Goal: Information Seeking & Learning: Learn about a topic

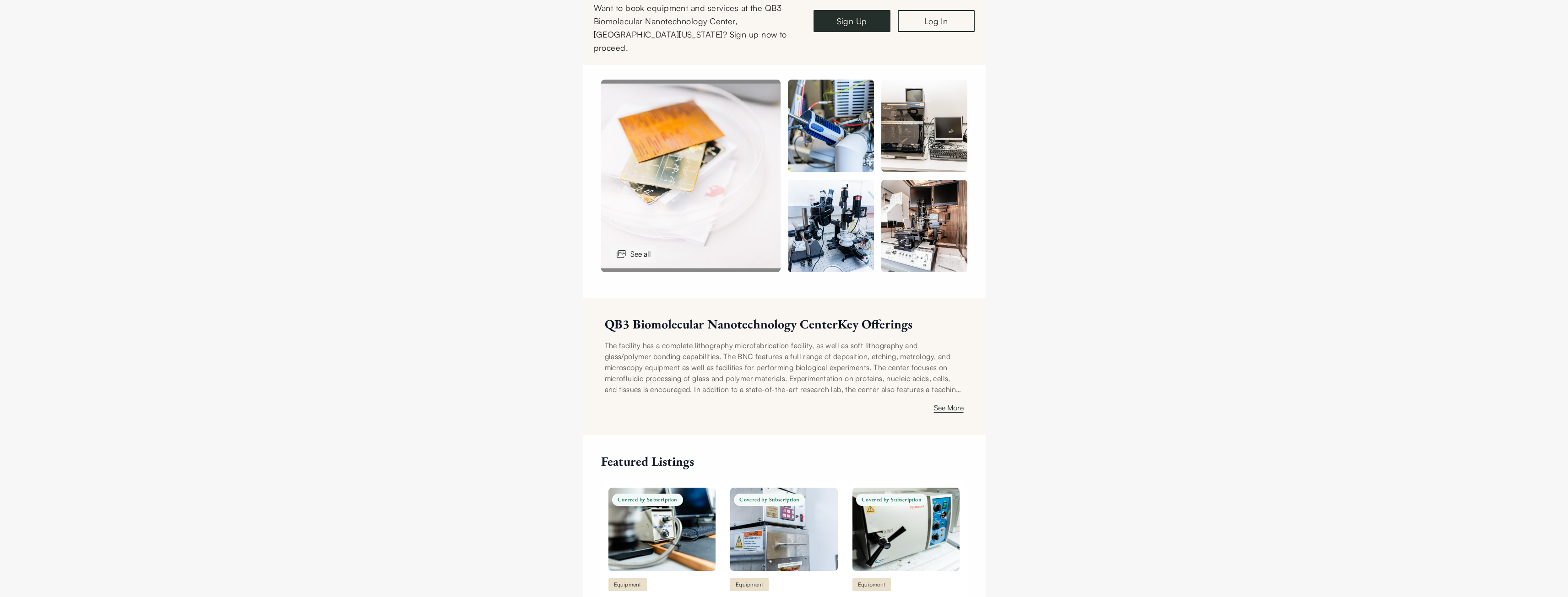
scroll to position [412, 0]
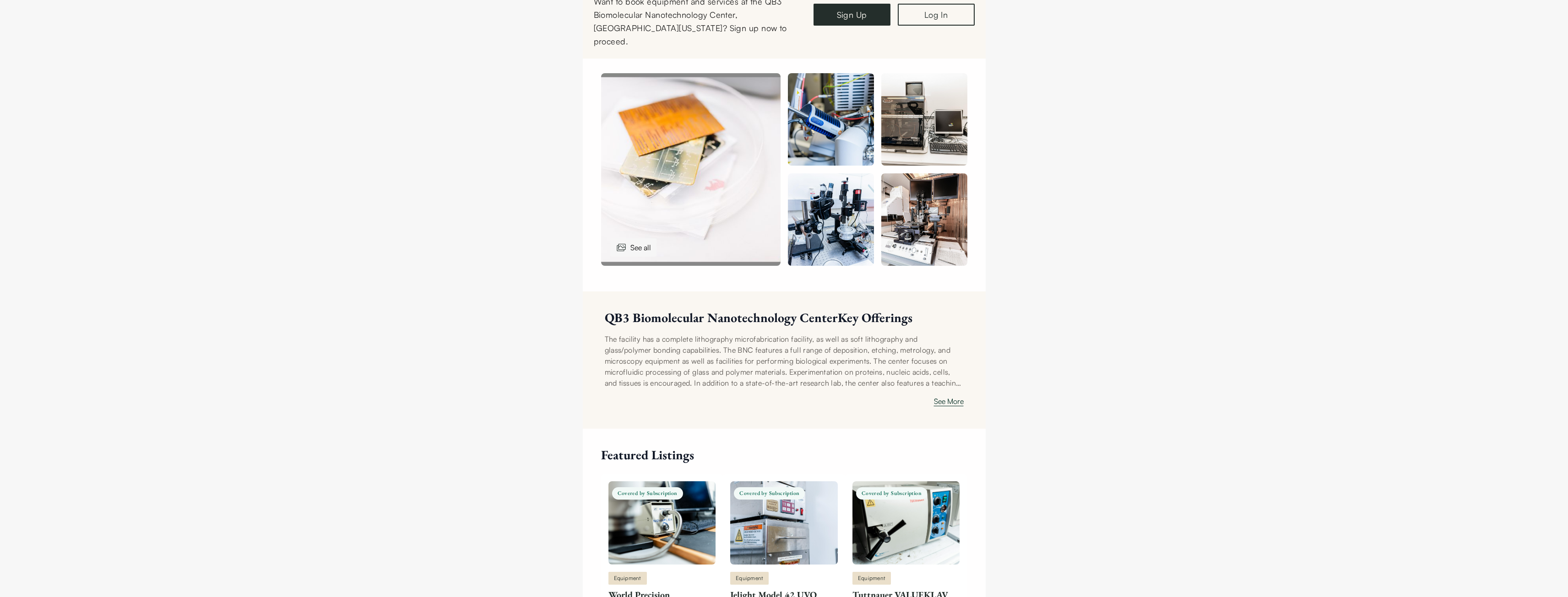
click at [945, 396] on button "See More" at bounding box center [949, 403] width 30 height 15
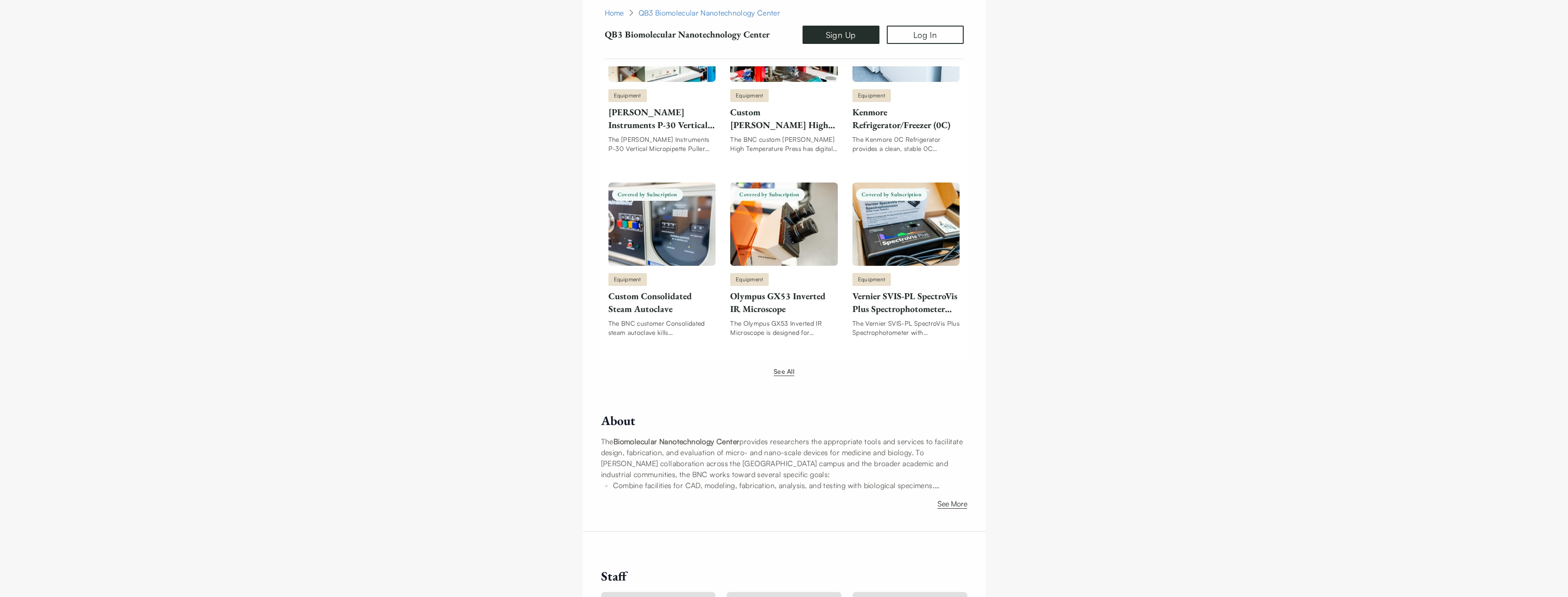
scroll to position [1098, 0]
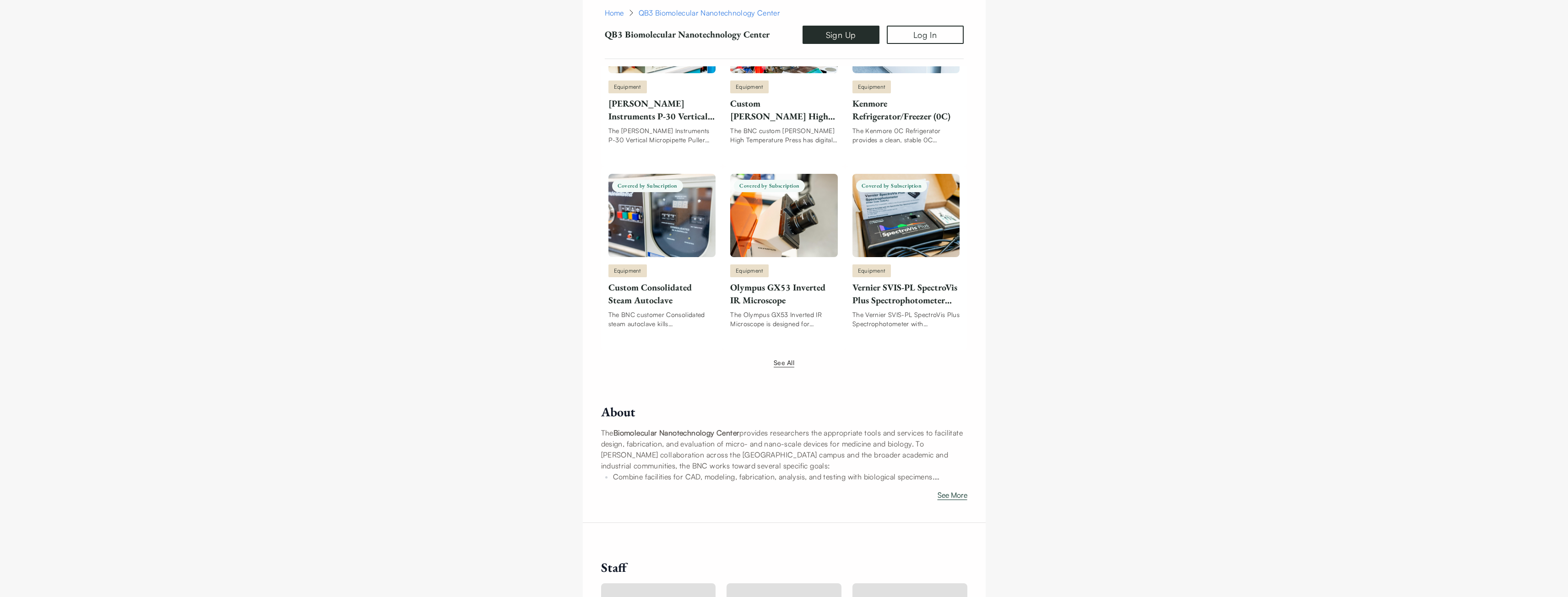
click at [945, 490] on button "See More" at bounding box center [952, 497] width 30 height 15
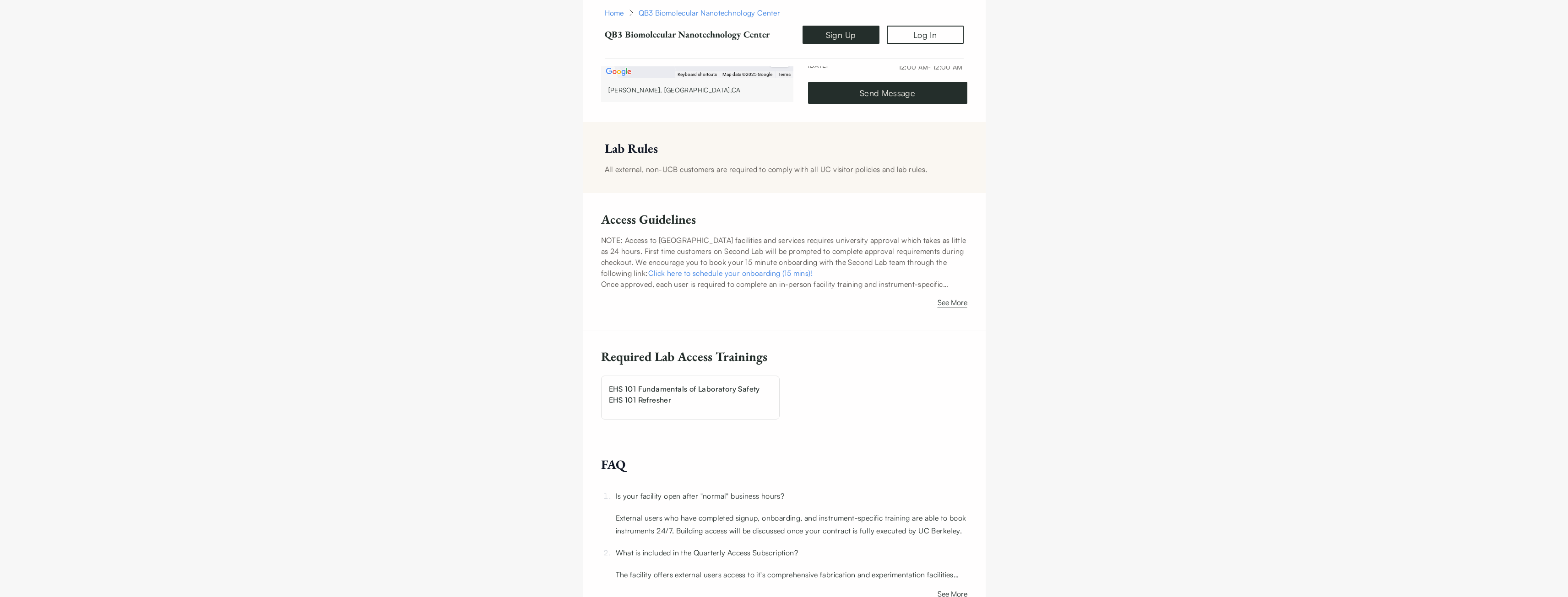
scroll to position [2272, 0]
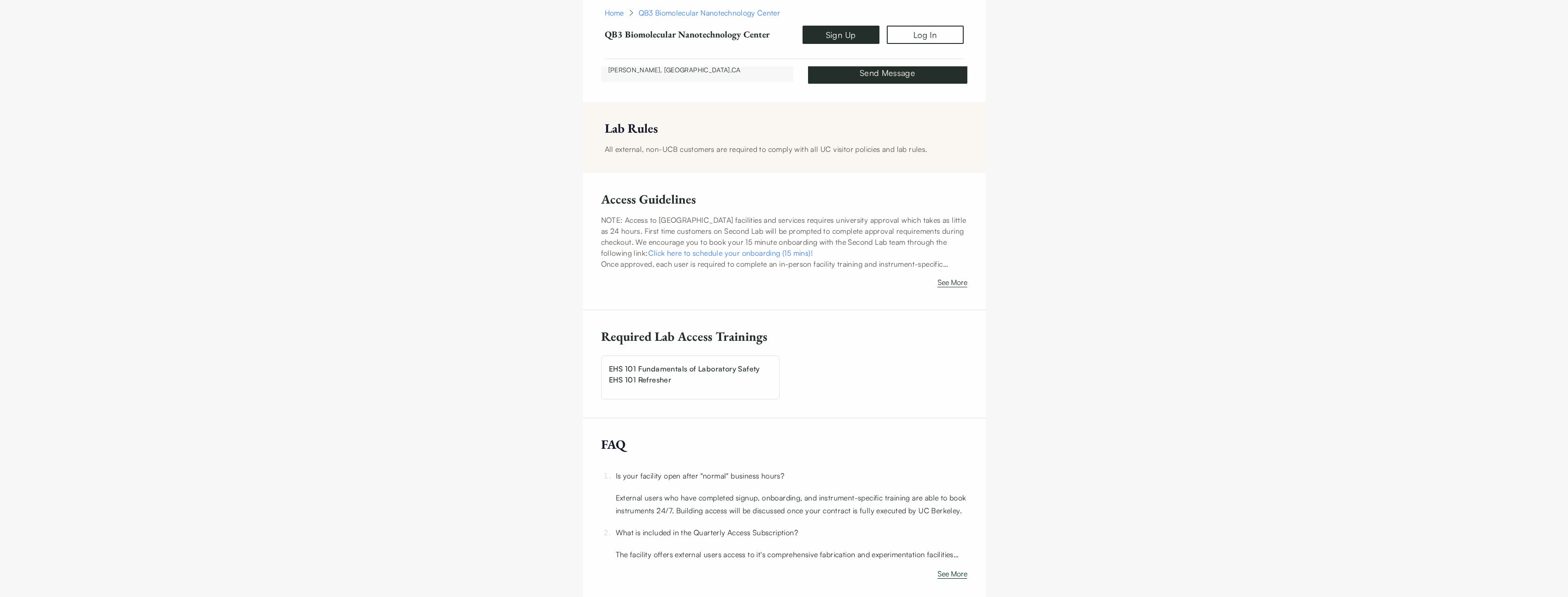
click at [940, 568] on button "See More" at bounding box center [952, 575] width 30 height 15
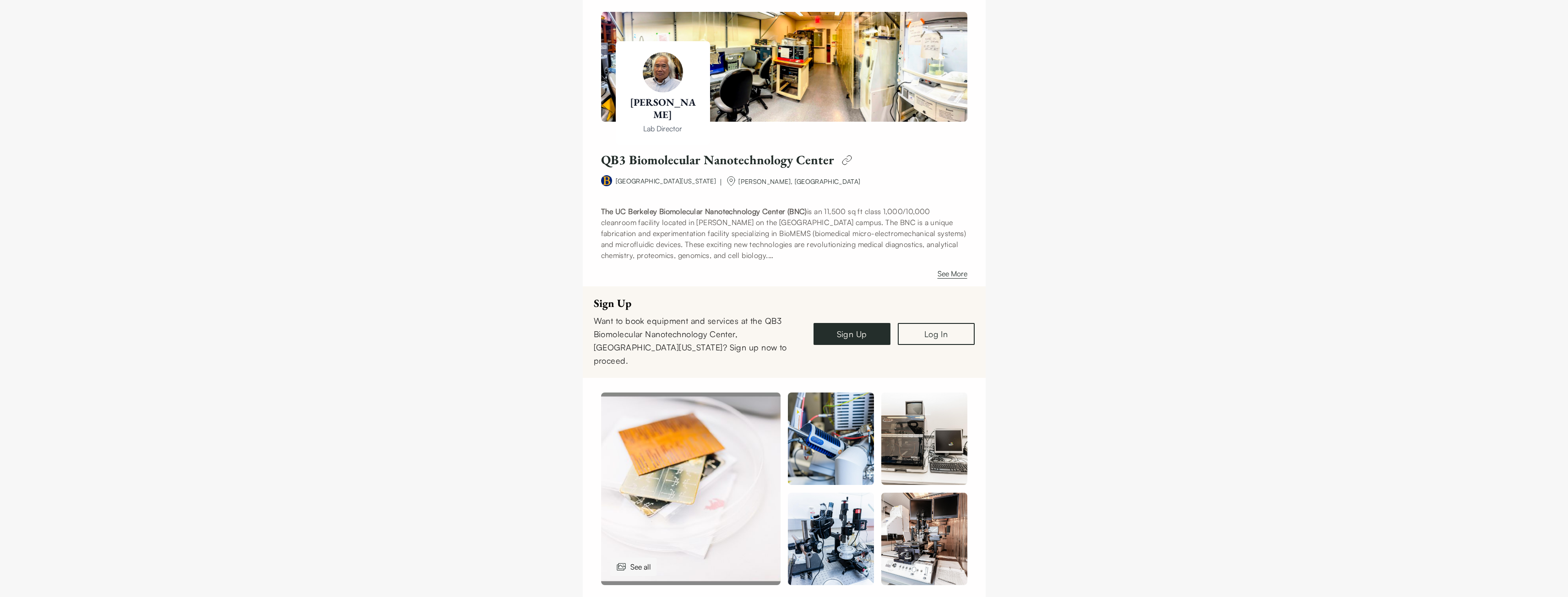
scroll to position [0, 0]
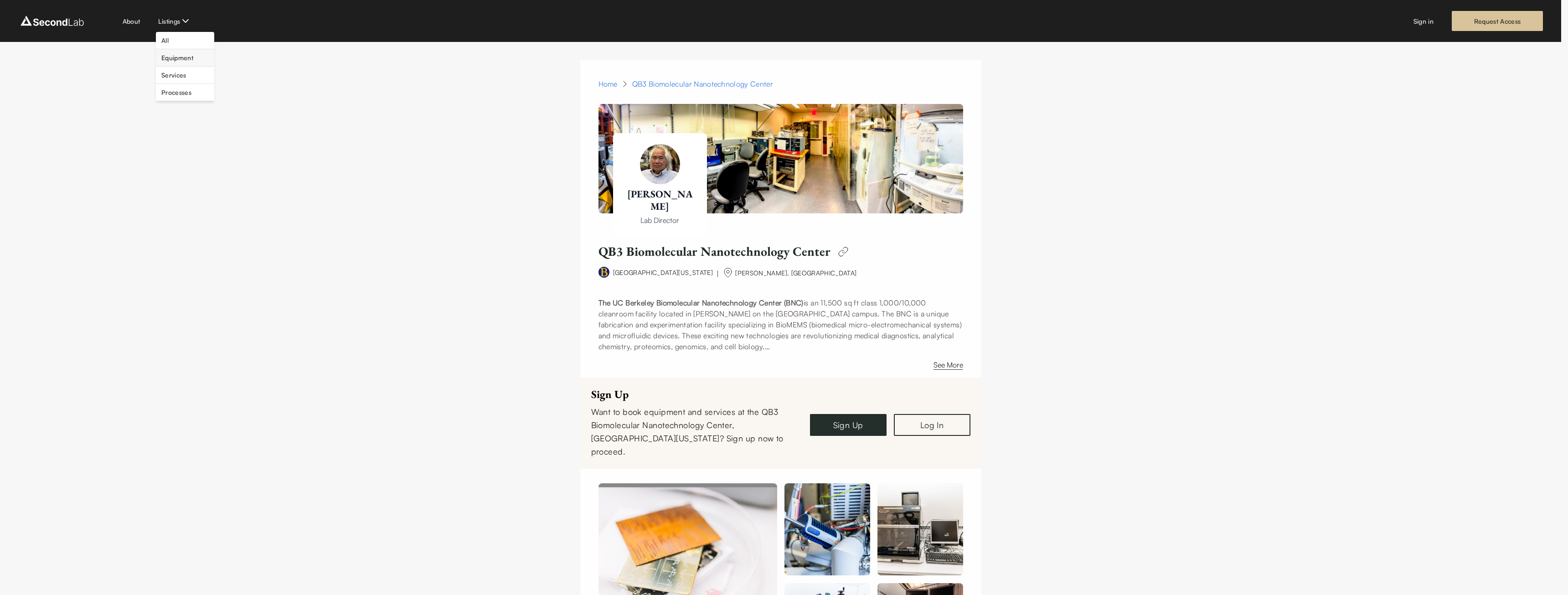
click at [183, 57] on link "Equipment" at bounding box center [178, 58] width 32 height 10
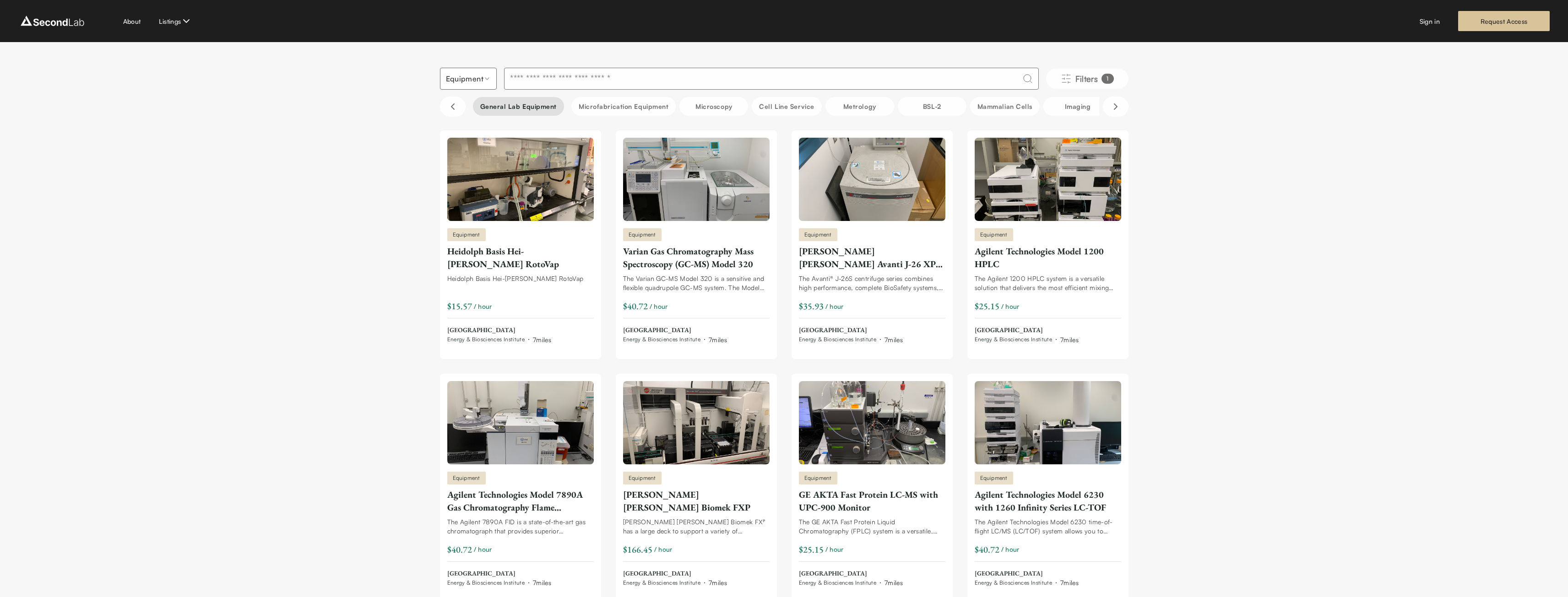
click at [526, 105] on button "General Lab equipment" at bounding box center [519, 106] width 91 height 19
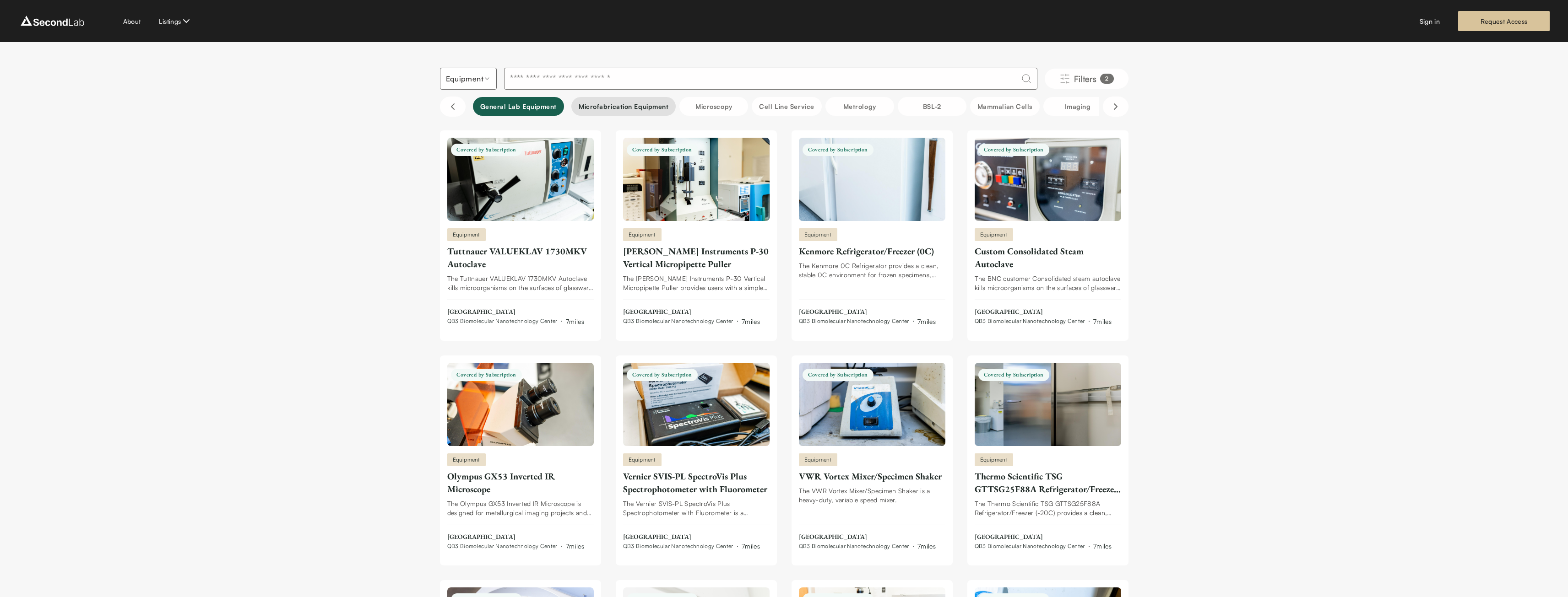
click at [608, 112] on button "Microfabrication Equipment" at bounding box center [623, 106] width 105 height 19
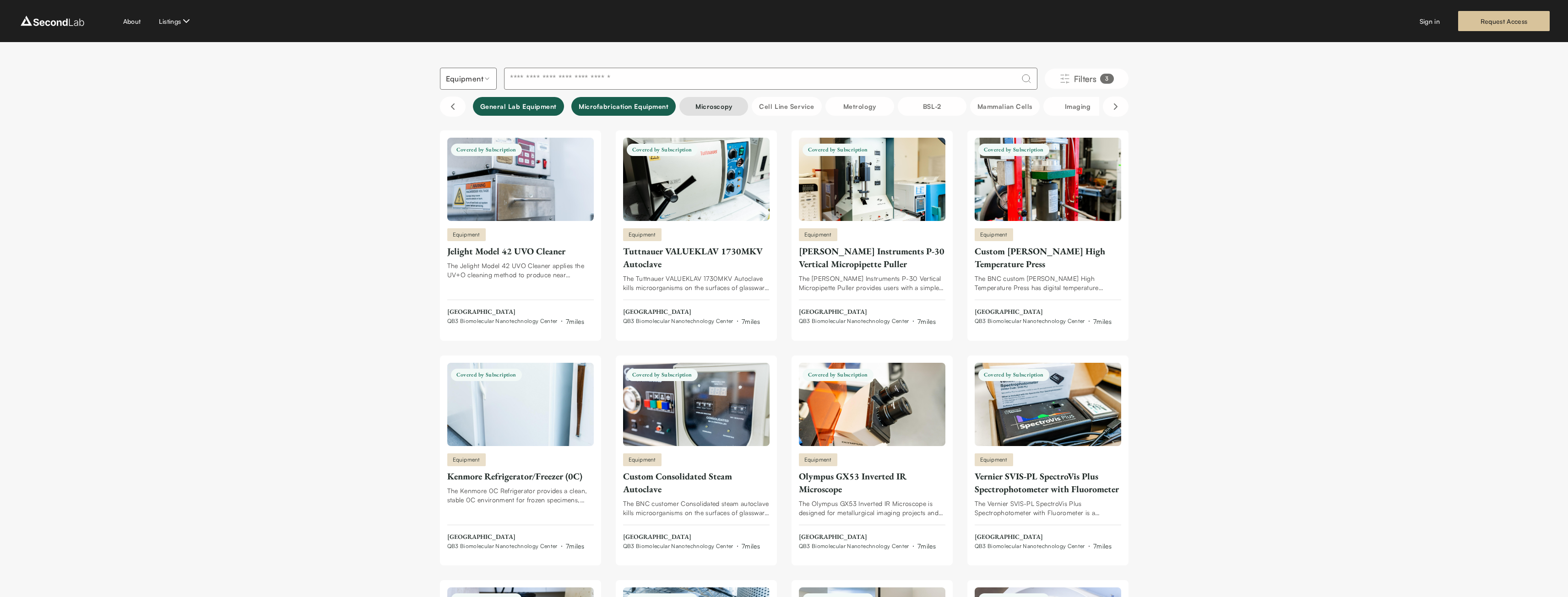
click at [711, 107] on button "Microscopy" at bounding box center [714, 106] width 69 height 19
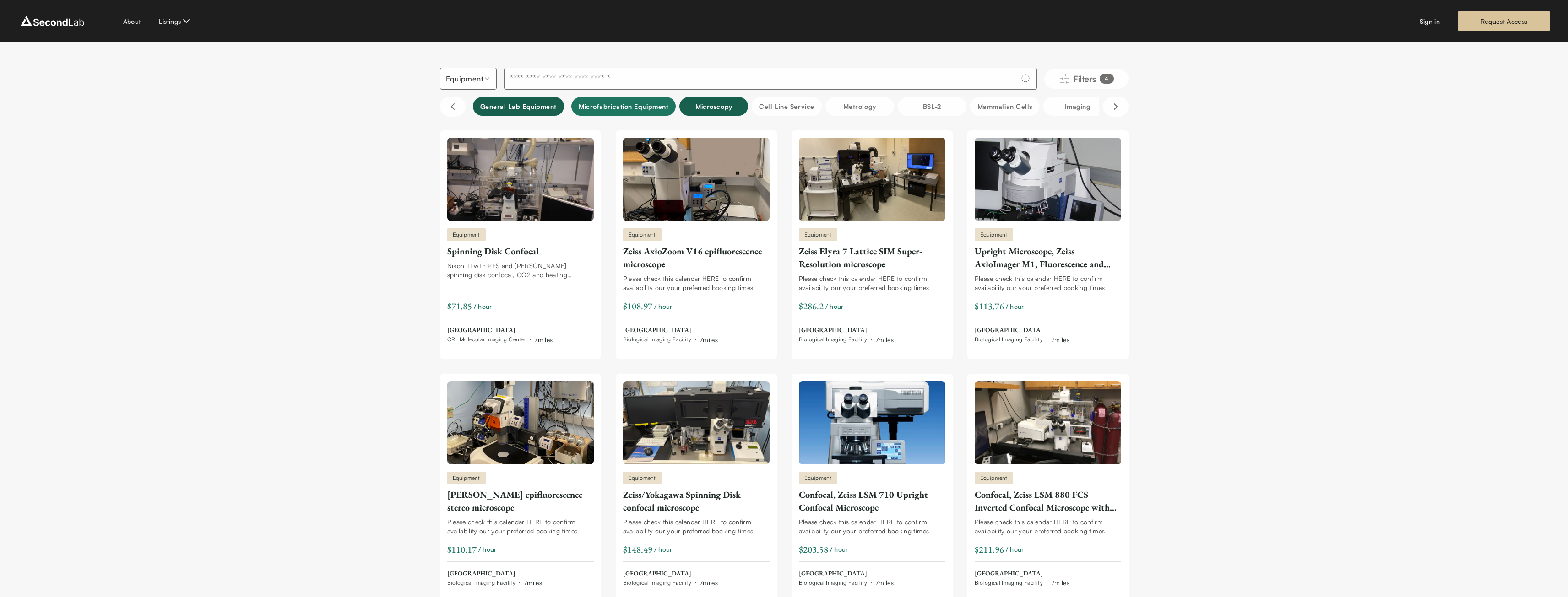
drag, startPoint x: 668, startPoint y: 102, endPoint x: 632, endPoint y: 107, distance: 36.3
click at [667, 102] on button "Microfabrication Equipment" at bounding box center [623, 106] width 105 height 19
click at [533, 103] on button "General Lab equipment" at bounding box center [519, 106] width 91 height 19
click at [702, 110] on button "Microscopy" at bounding box center [714, 106] width 69 height 19
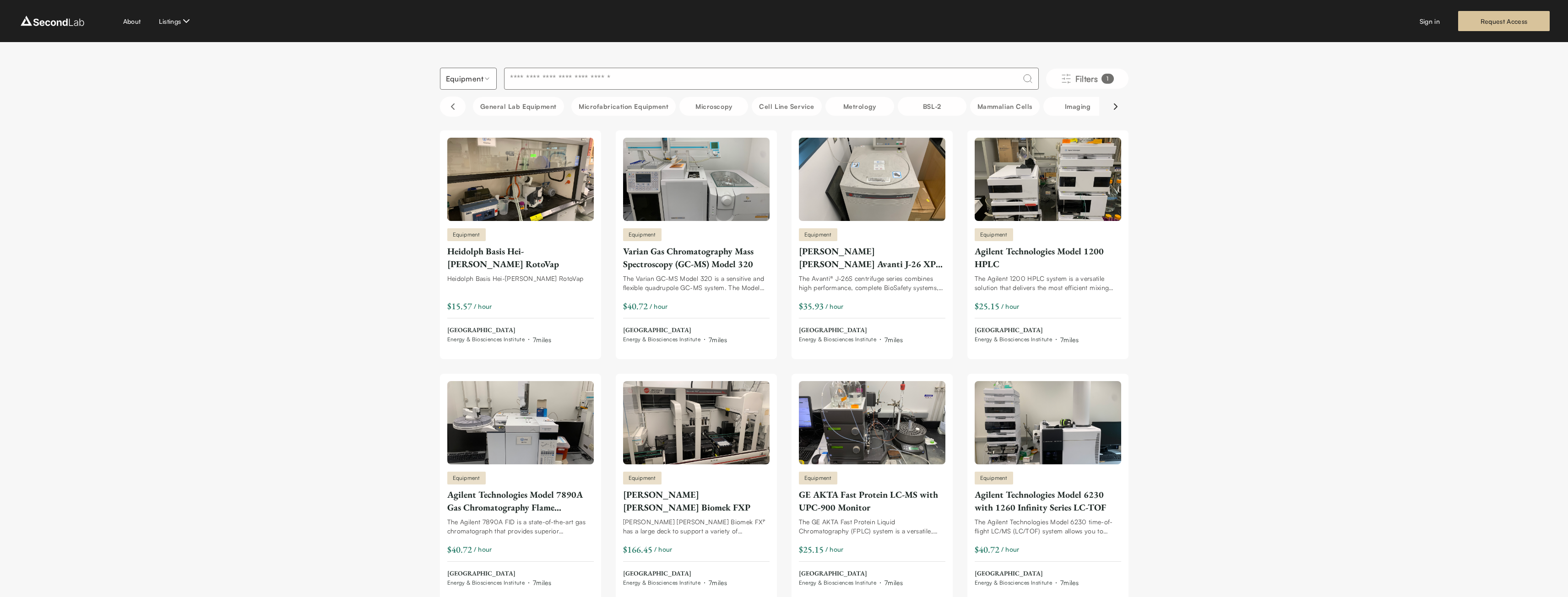
click at [1115, 110] on icon "Scroll right" at bounding box center [1116, 107] width 11 height 11
click at [1054, 108] on button "Metrology / NanoFabrication" at bounding box center [1089, 106] width 108 height 19
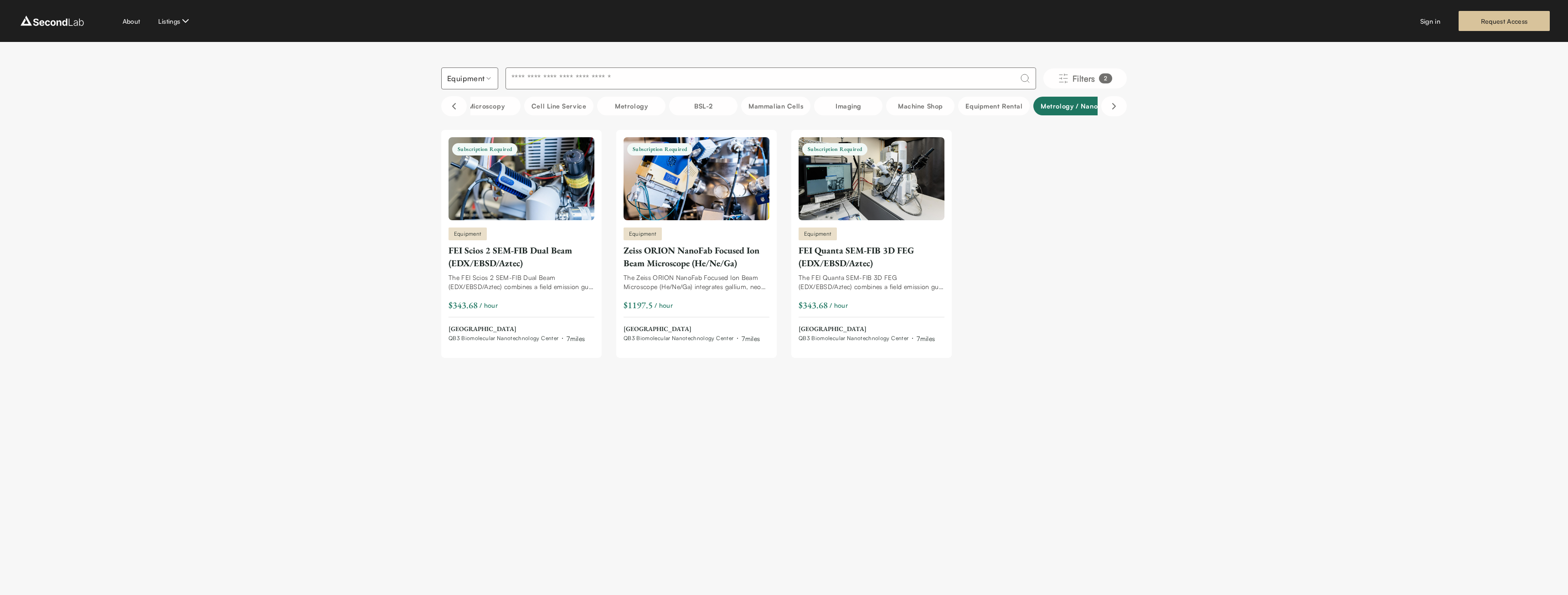
click at [1072, 107] on button "Metrology / NanoFabrication" at bounding box center [1087, 106] width 108 height 19
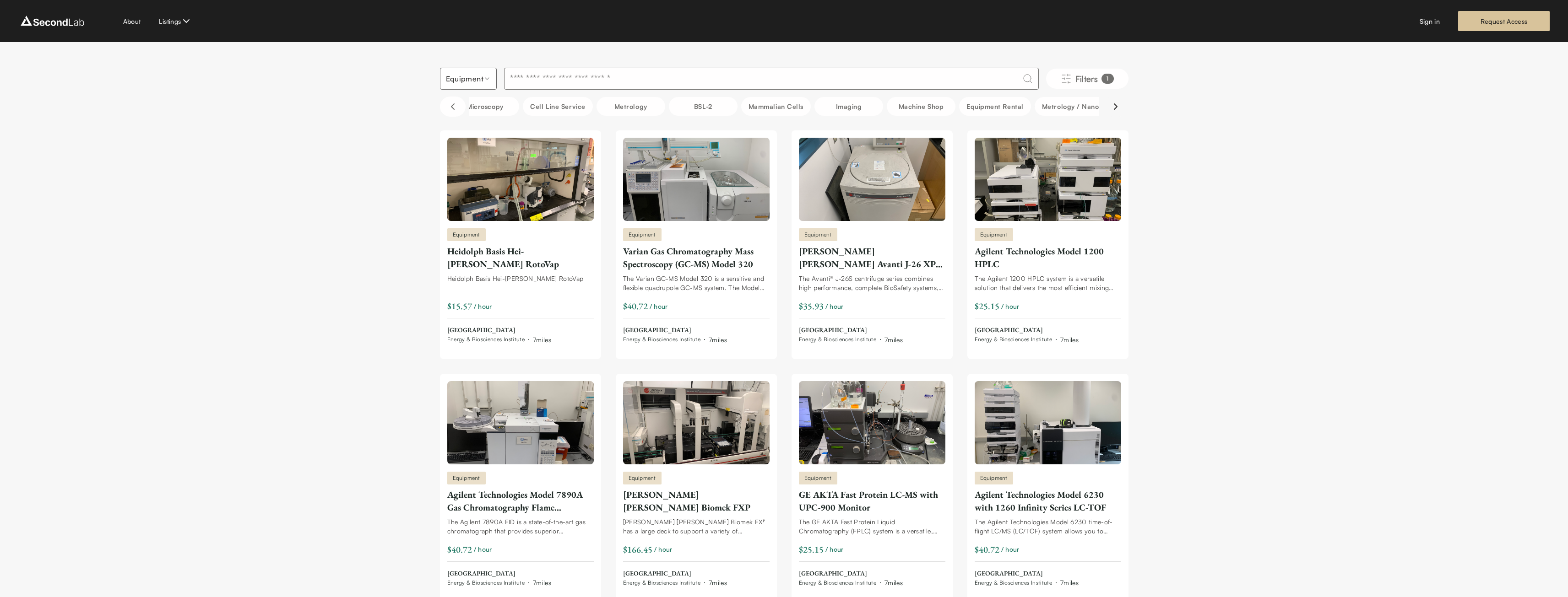
click at [1113, 110] on icon "Scroll right" at bounding box center [1116, 107] width 11 height 11
click at [873, 112] on button "Electroporation" at bounding box center [868, 106] width 69 height 19
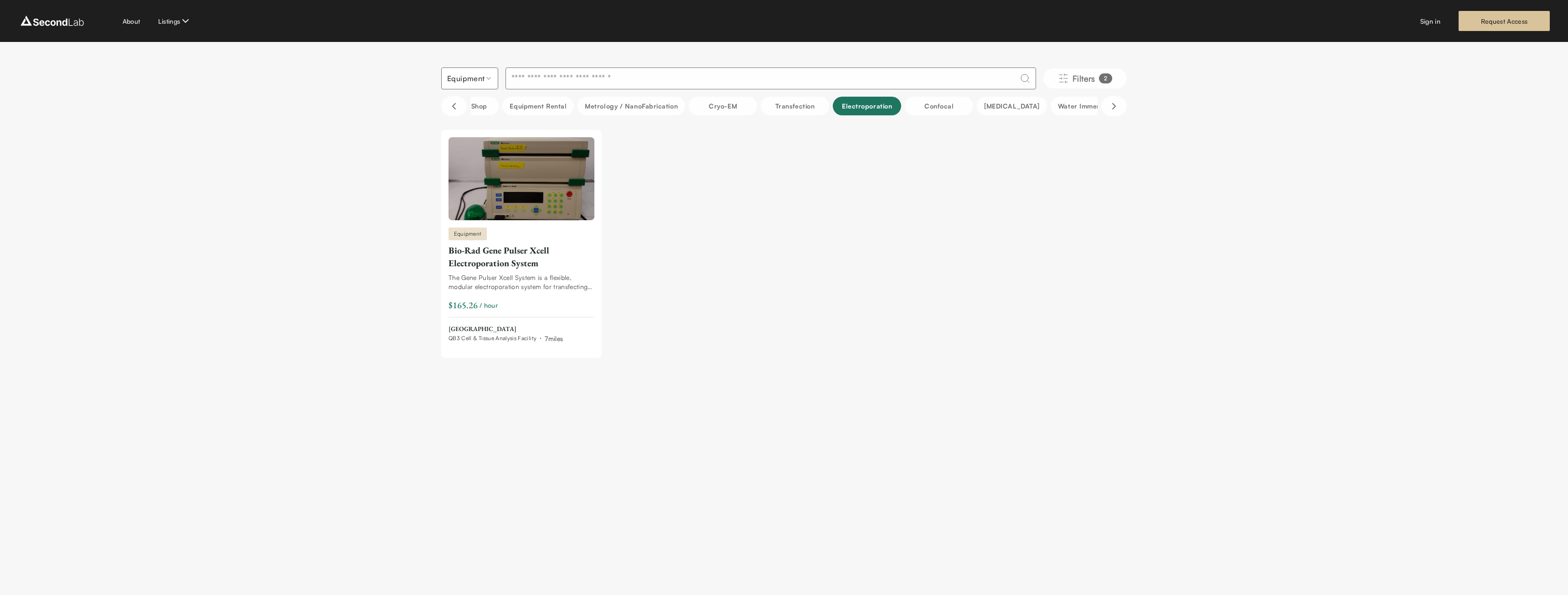
click at [864, 106] on button "Electroporation" at bounding box center [867, 106] width 69 height 19
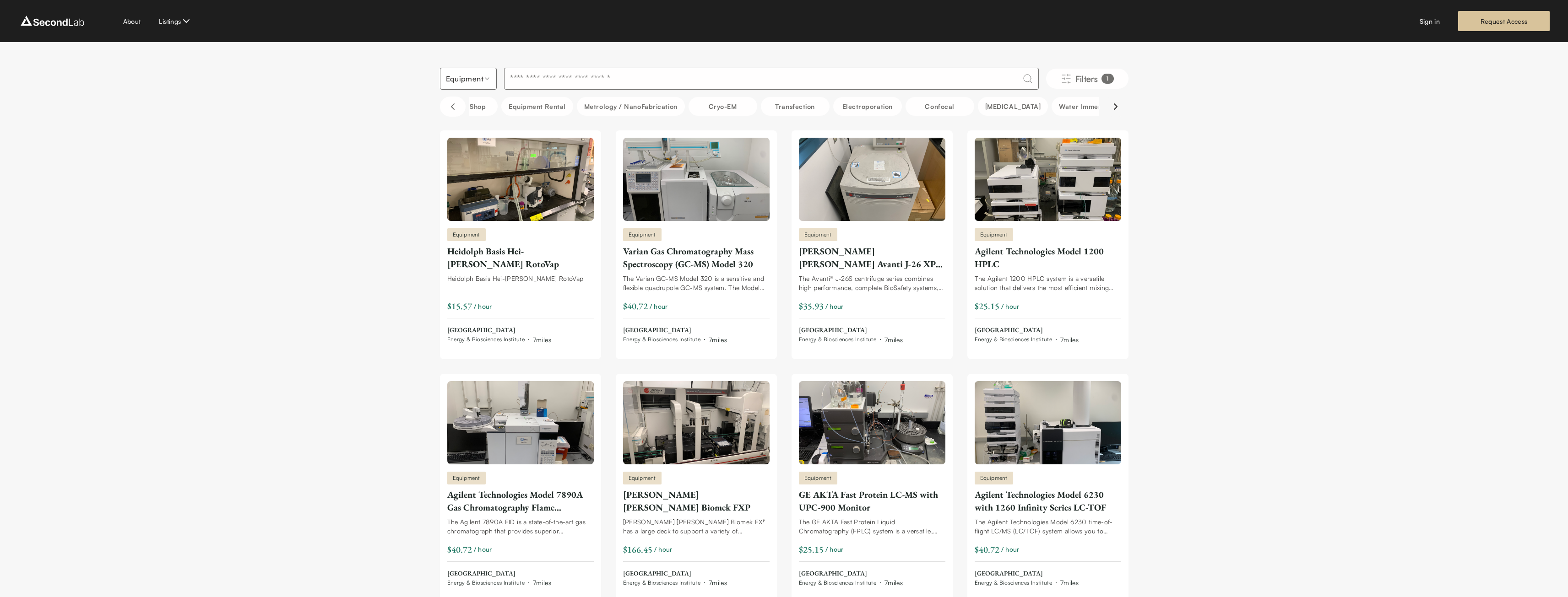
click at [1111, 109] on icon "Scroll right" at bounding box center [1116, 107] width 11 height 11
click at [1063, 104] on button "Real-Time PCR" at bounding box center [1098, 106] width 69 height 19
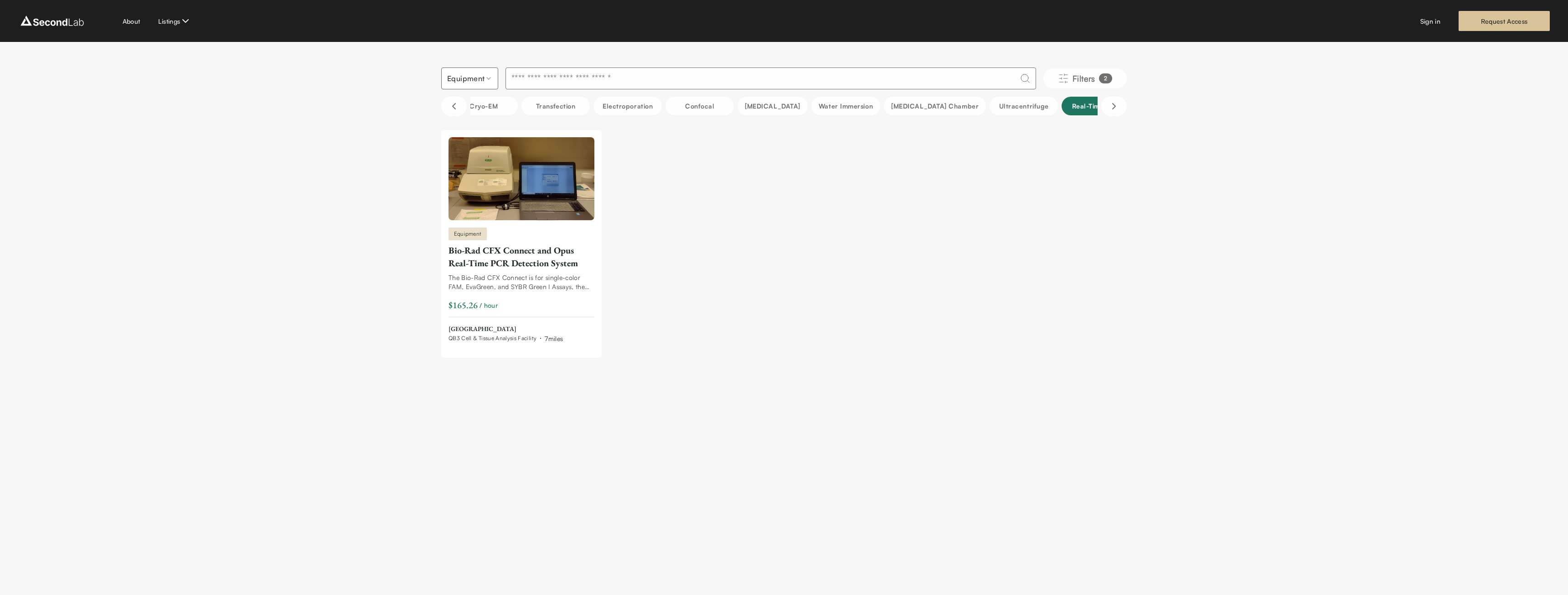
click at [1061, 104] on button "Real-Time PCR" at bounding box center [1096, 106] width 69 height 19
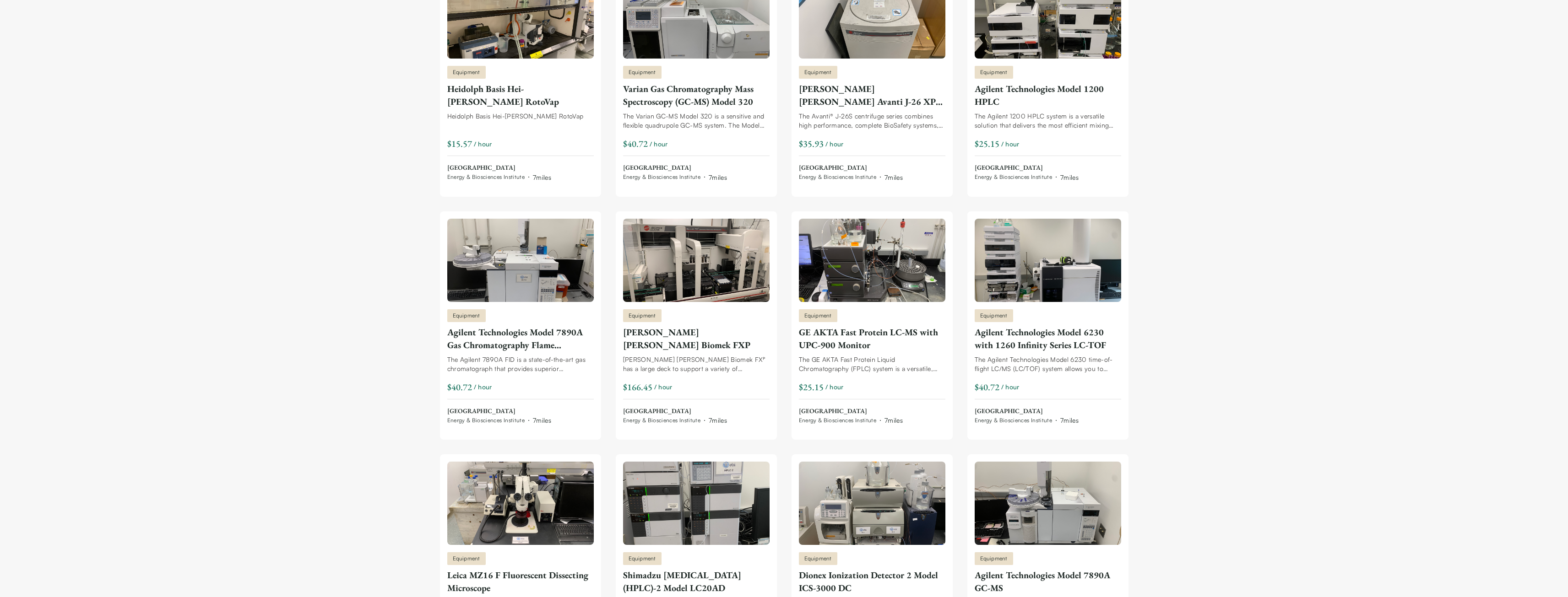
scroll to position [0, 0]
